Goal: Task Accomplishment & Management: Use online tool/utility

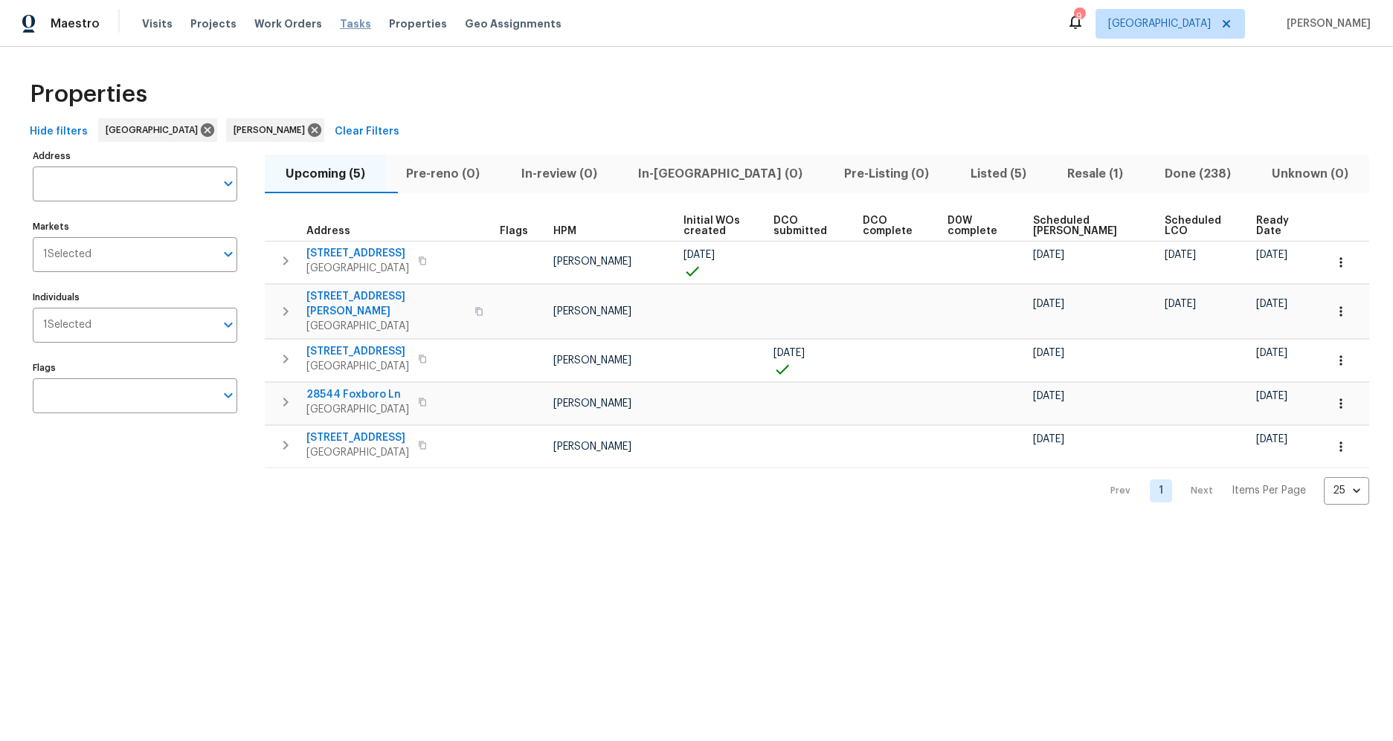
click at [340, 25] on span "Tasks" at bounding box center [355, 24] width 31 height 10
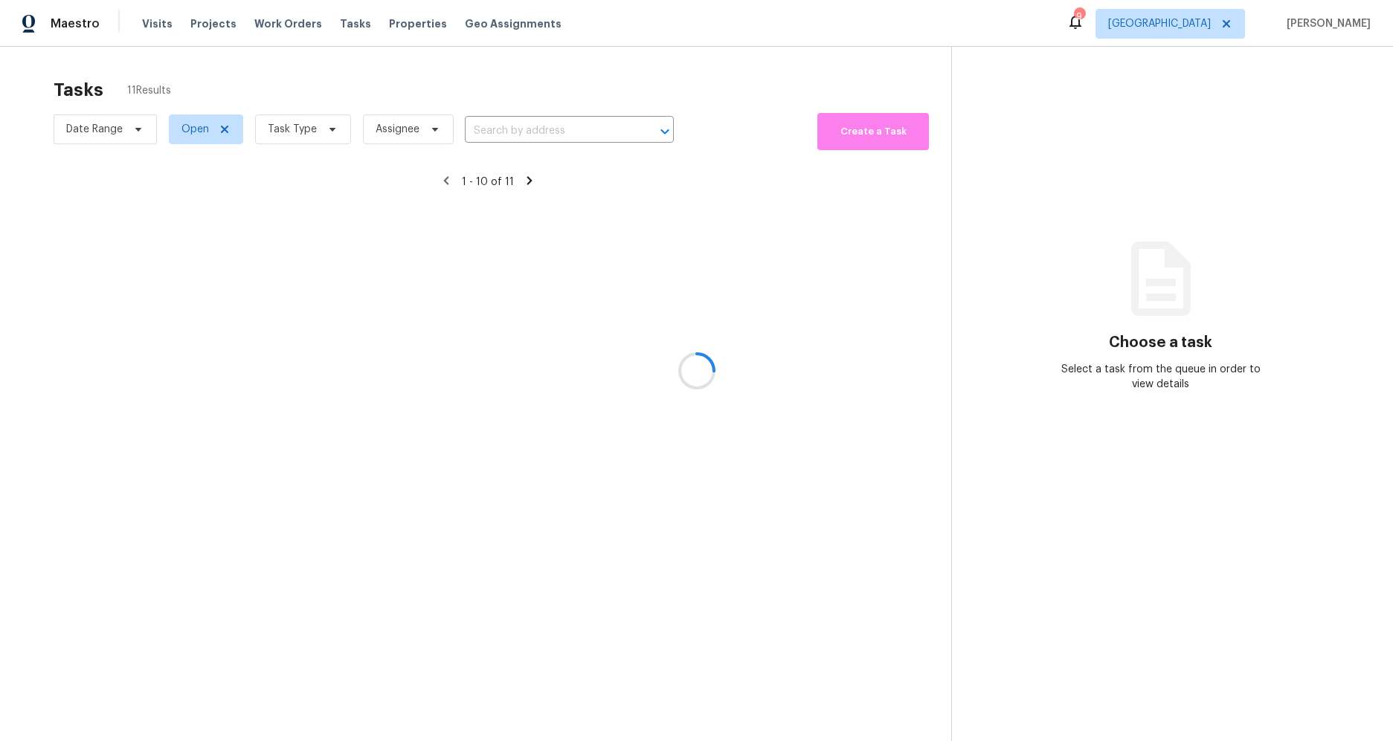
click at [309, 126] on div at bounding box center [696, 370] width 1393 height 741
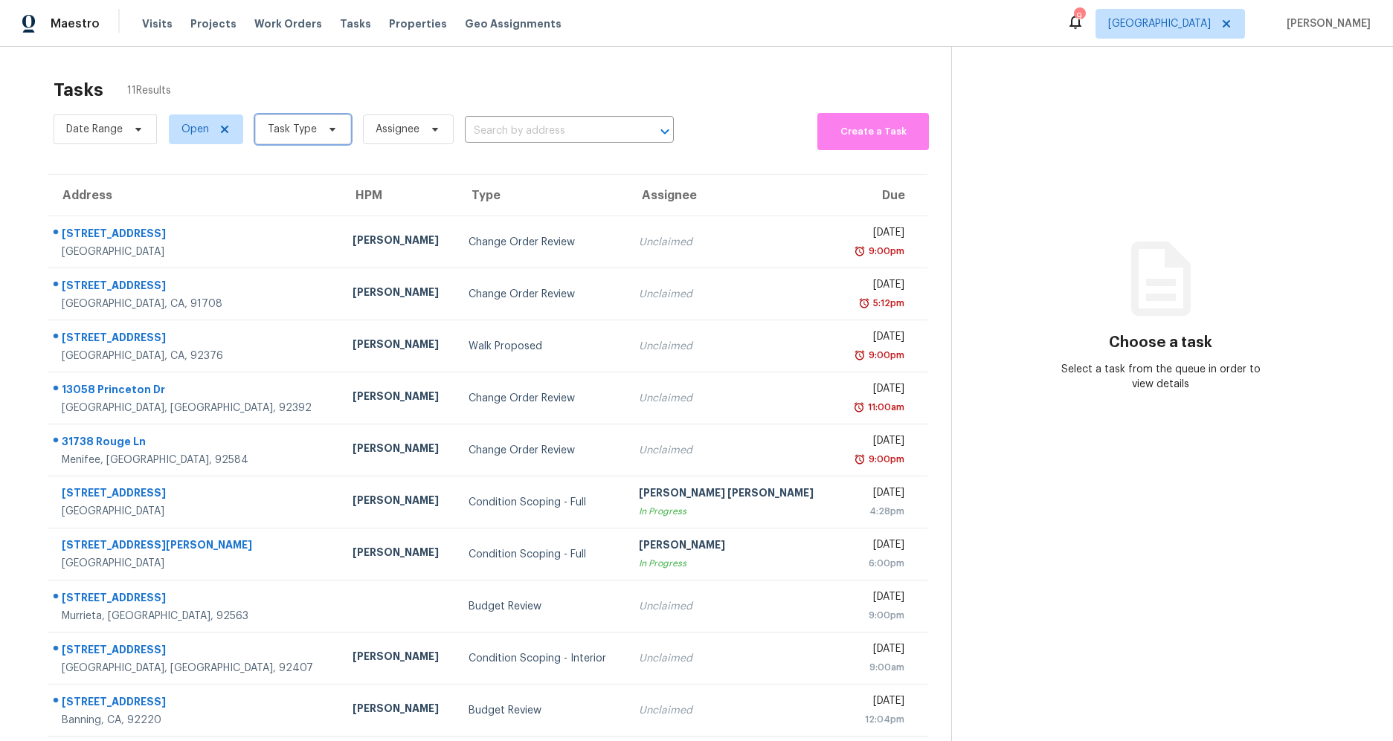
click at [330, 130] on icon at bounding box center [332, 130] width 6 height 4
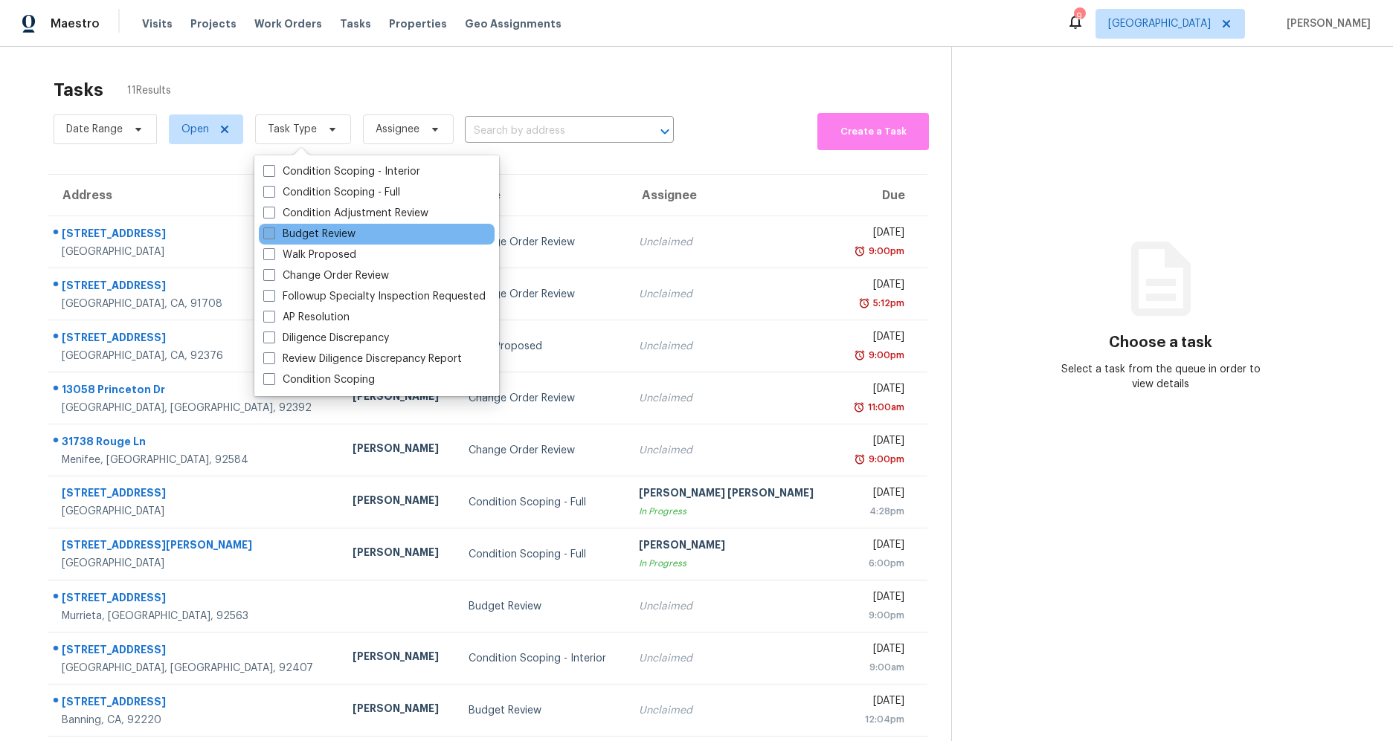
click at [271, 233] on span at bounding box center [269, 234] width 12 height 12
click at [271, 233] on input "Budget Review" at bounding box center [268, 232] width 10 height 10
checkbox input "true"
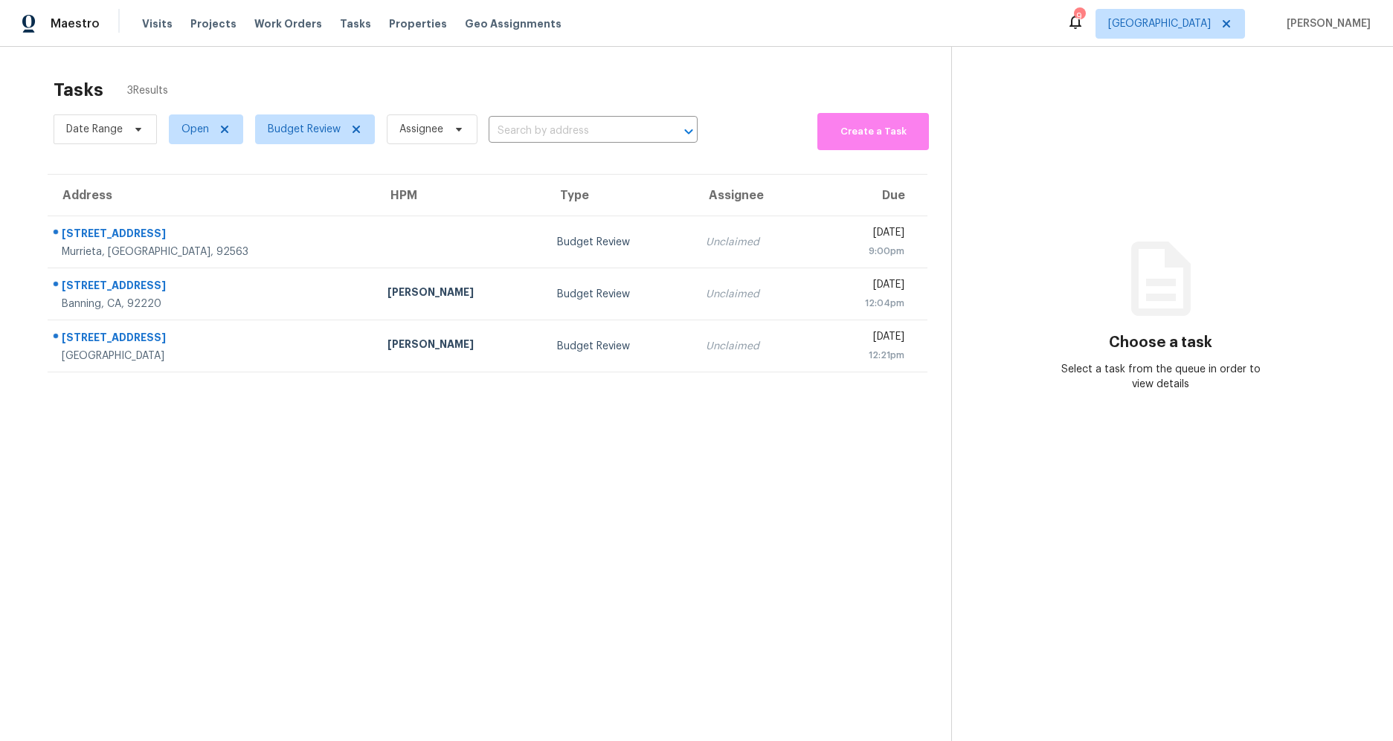
click at [147, 526] on section "Tasks 3 Results Date Range Open Budget Review Assignee ​ Create a Task Address …" at bounding box center [487, 430] width 927 height 718
